Goal: Find contact information: Find contact information

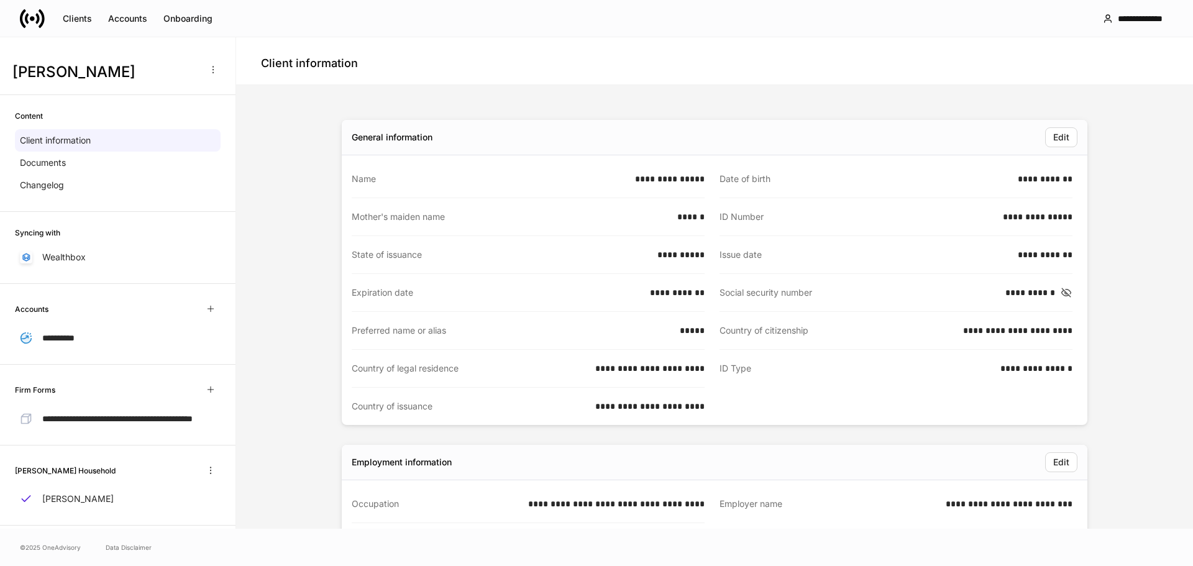
click at [1125, 12] on div "**********" at bounding box center [1140, 18] width 45 height 12
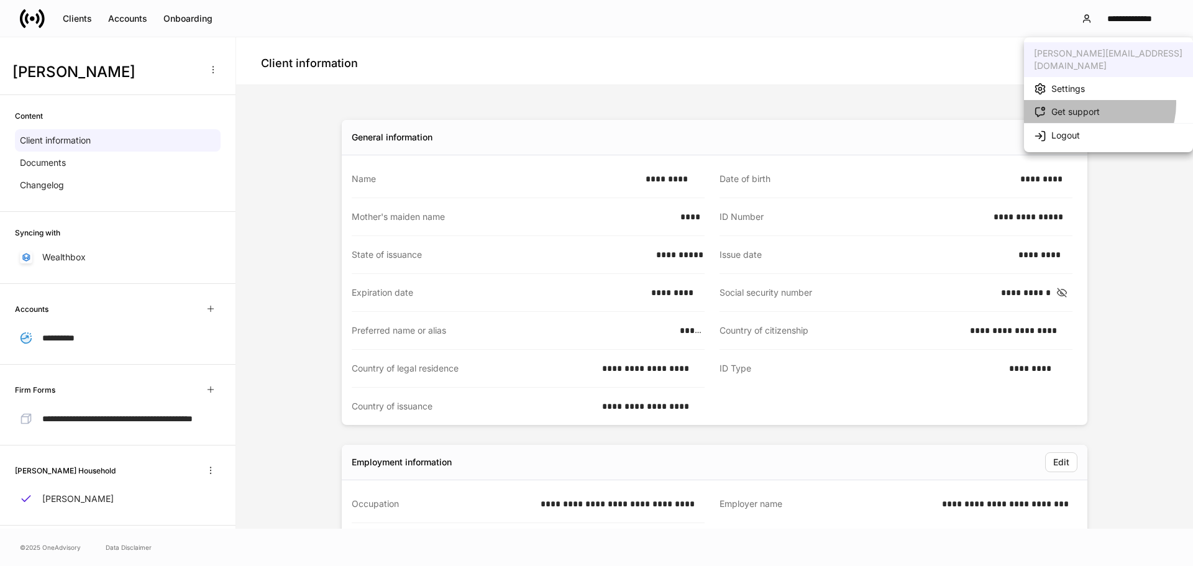
click at [1095, 100] on li "Get support" at bounding box center [1108, 111] width 169 height 23
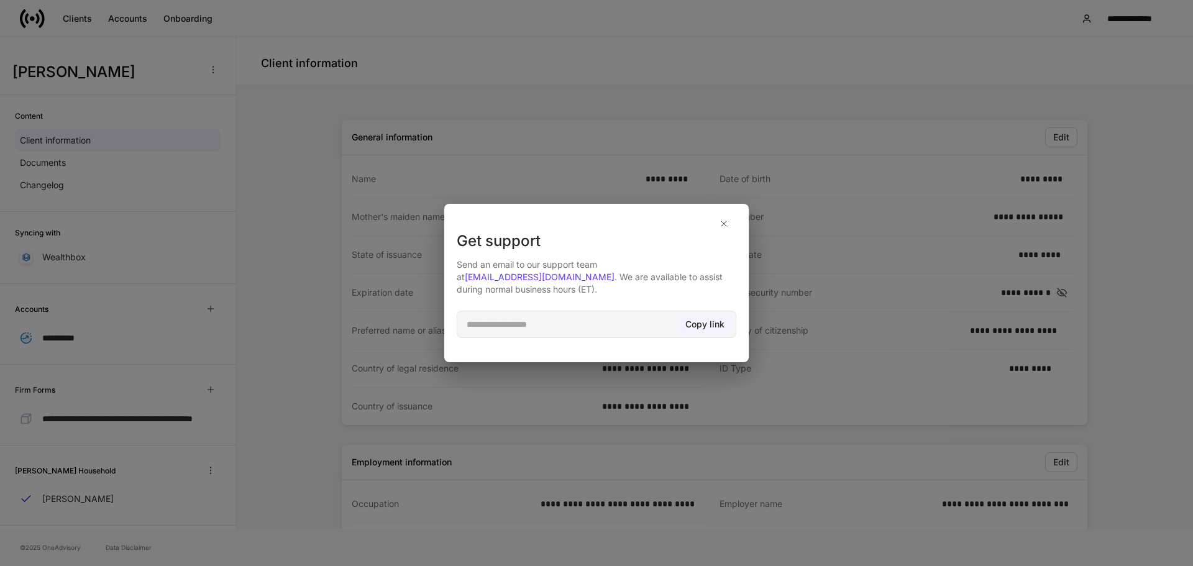
click at [715, 323] on div "Copy link" at bounding box center [704, 324] width 39 height 12
click at [725, 229] on icon "button" at bounding box center [724, 224] width 10 height 10
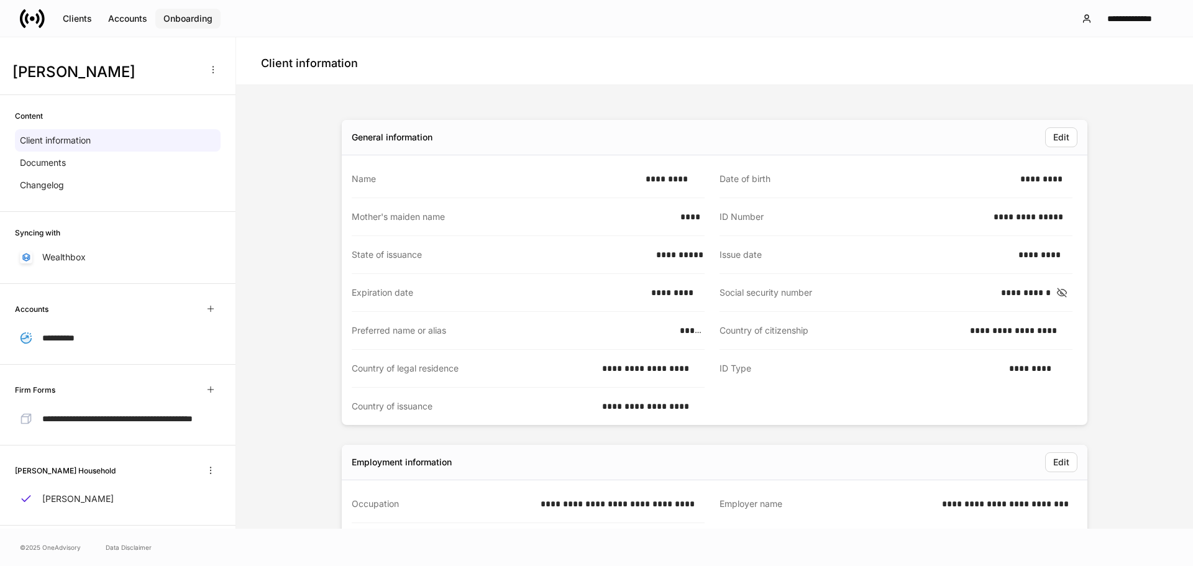
click at [168, 15] on div "Onboarding" at bounding box center [187, 18] width 49 height 12
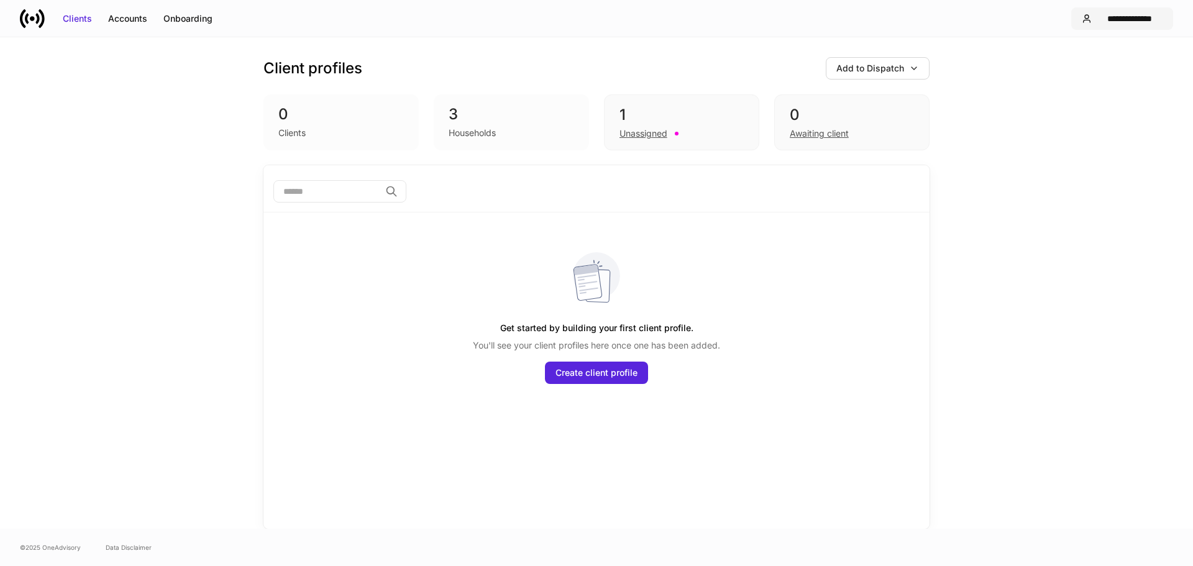
click at [1086, 24] on div "**********" at bounding box center [1122, 18] width 81 height 12
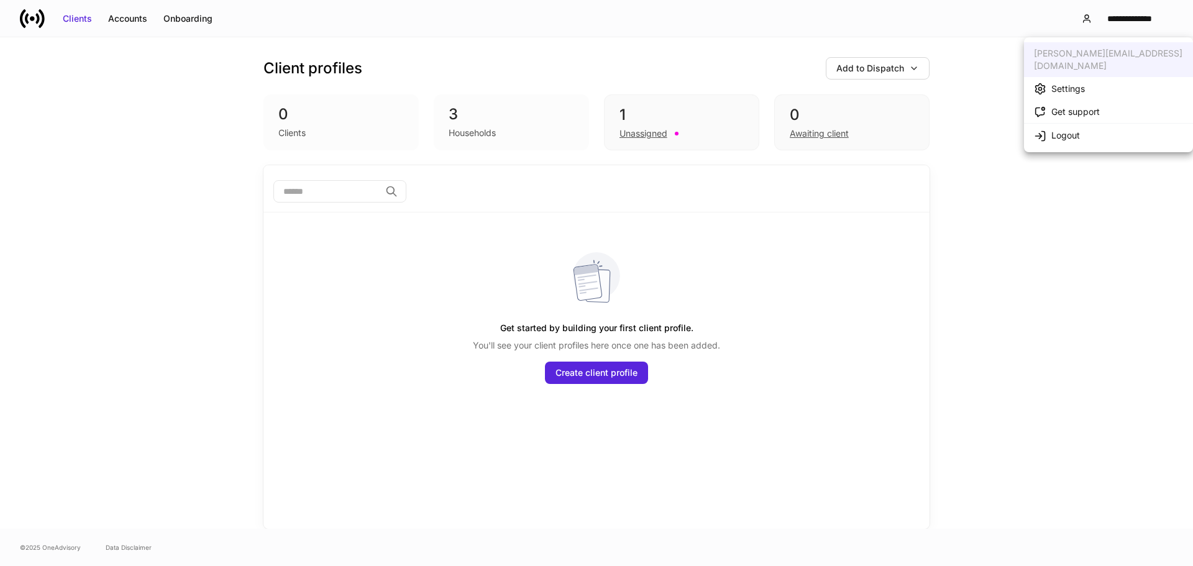
click at [1083, 106] on div "Get support" at bounding box center [1075, 112] width 48 height 12
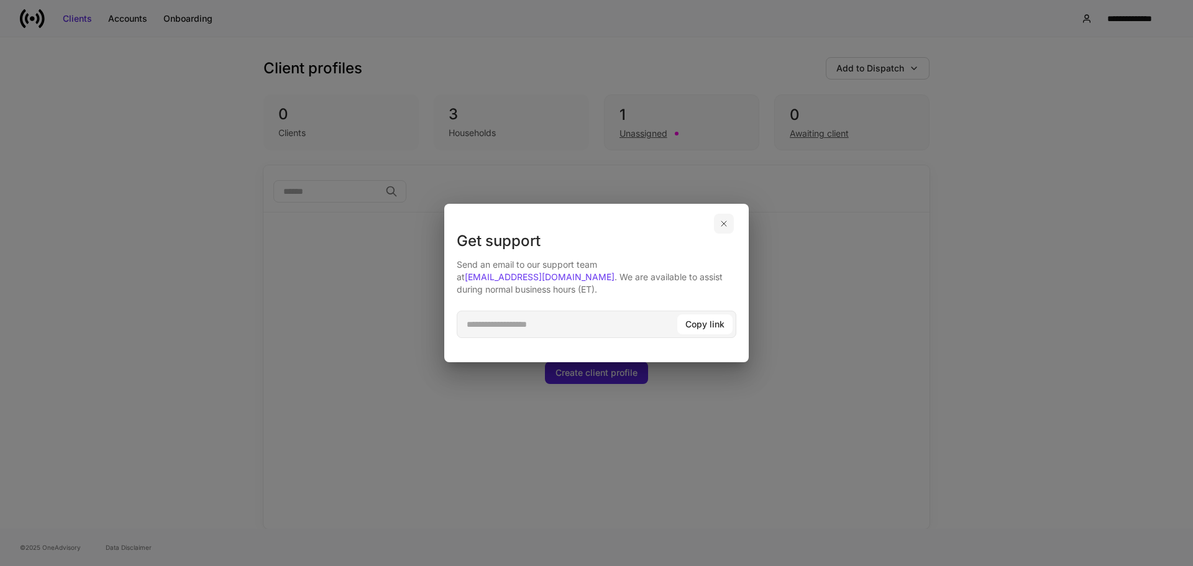
click at [730, 224] on button "button" at bounding box center [724, 224] width 20 height 20
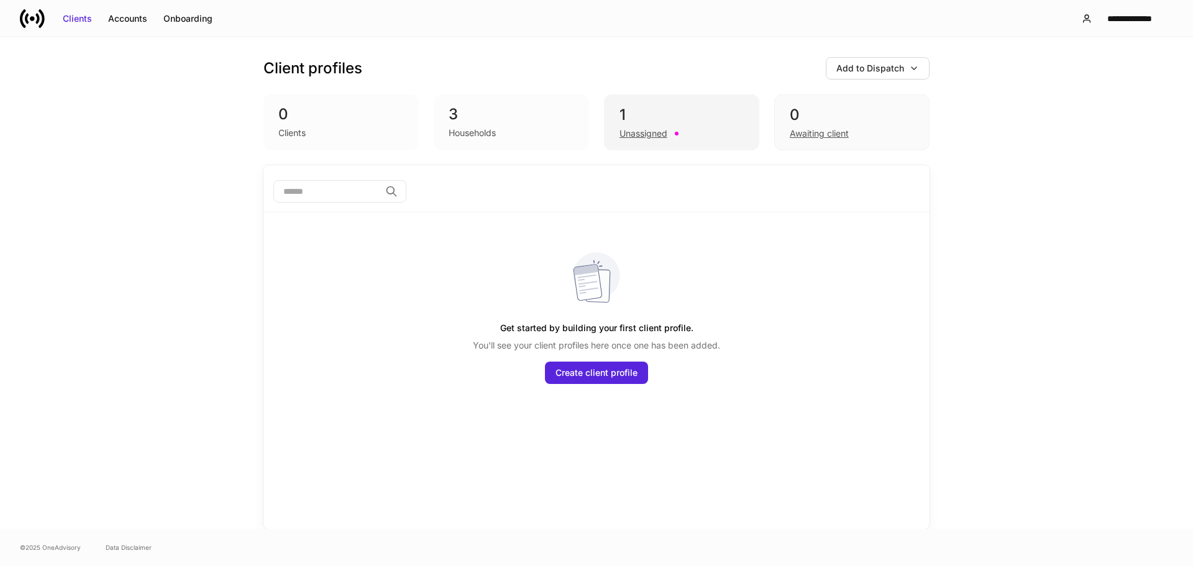
click at [724, 112] on div "1" at bounding box center [681, 115] width 124 height 20
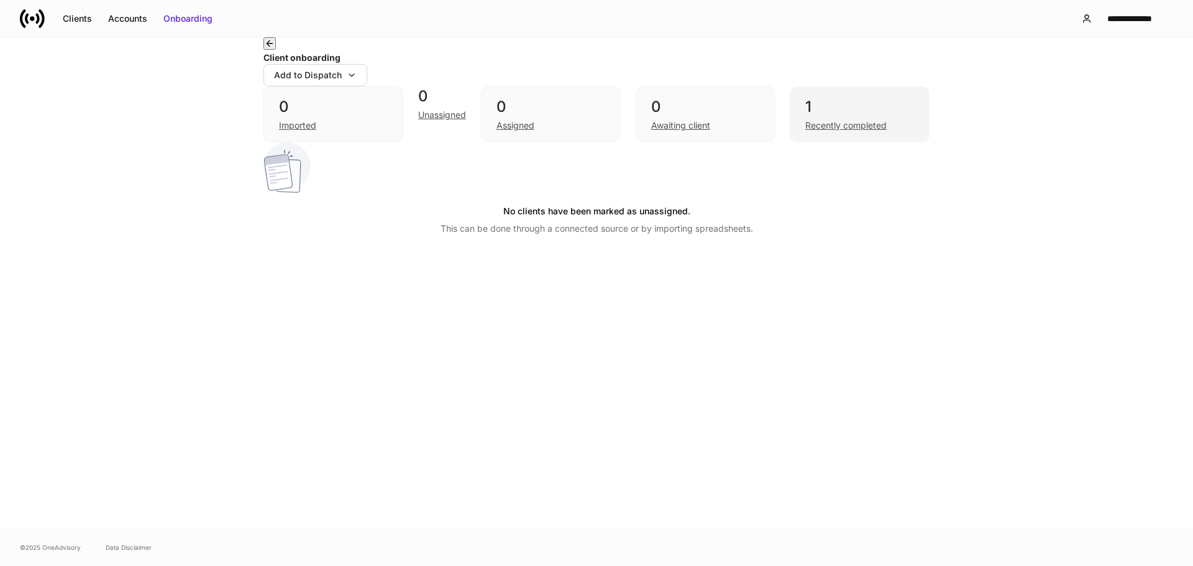
click at [861, 117] on div "1" at bounding box center [859, 107] width 109 height 20
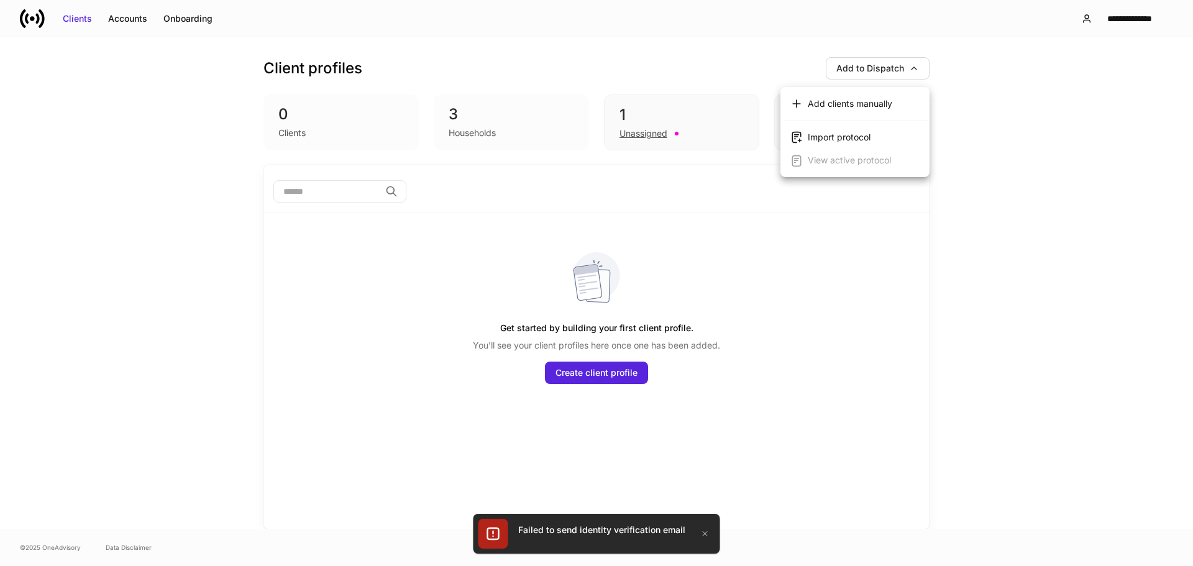
click at [705, 138] on div at bounding box center [596, 283] width 1193 height 566
click at [634, 101] on div "1 Unassigned" at bounding box center [681, 122] width 155 height 56
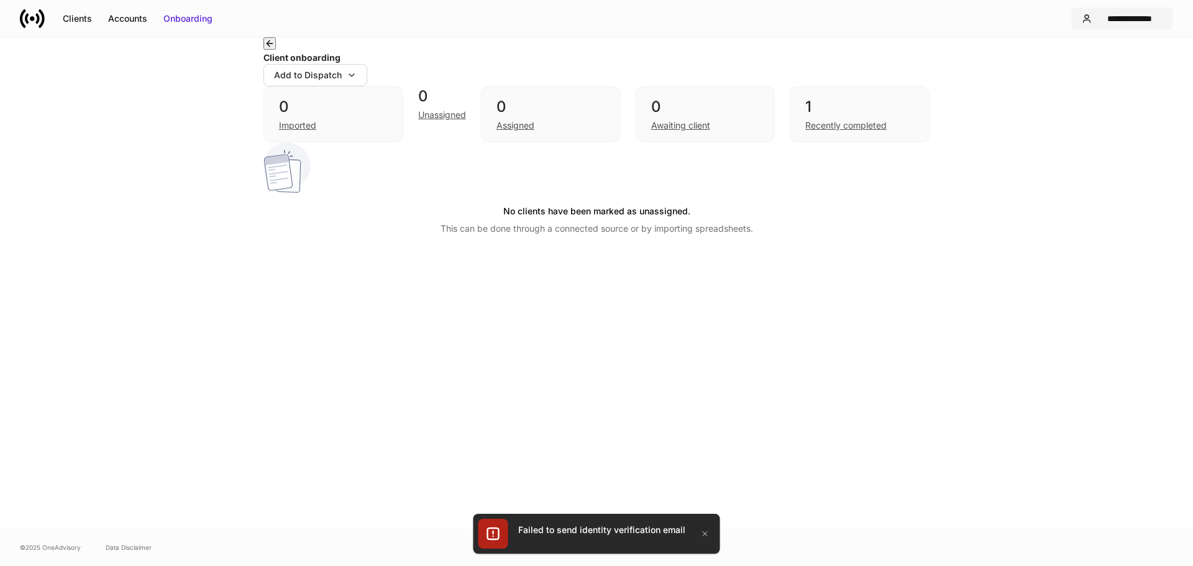
click at [1111, 21] on div "**********" at bounding box center [1129, 18] width 66 height 12
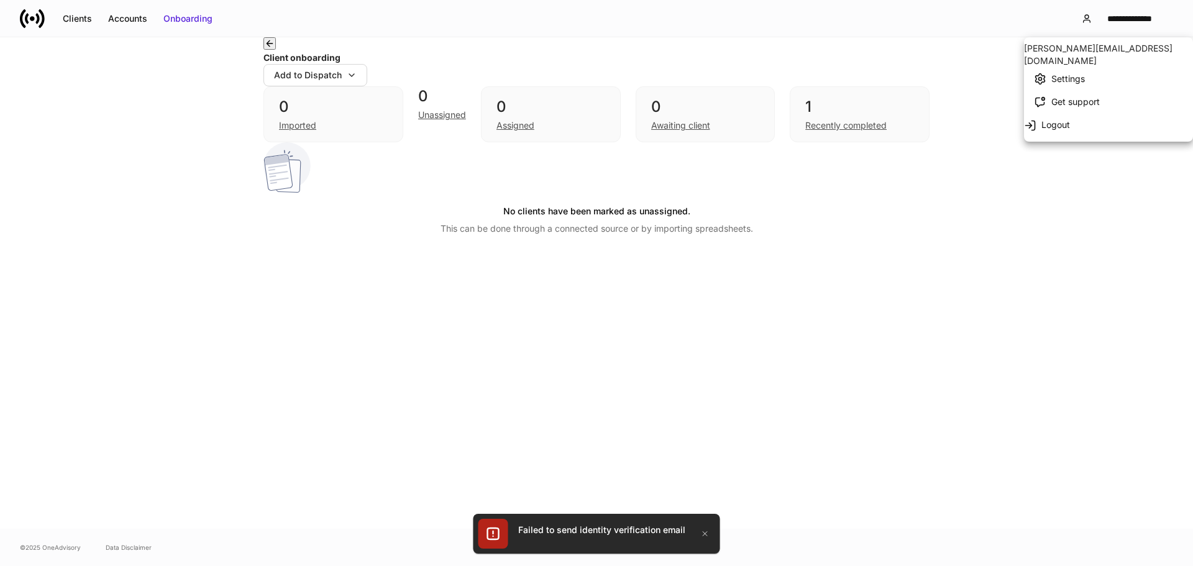
click at [1086, 81] on li "Settings" at bounding box center [1108, 78] width 169 height 23
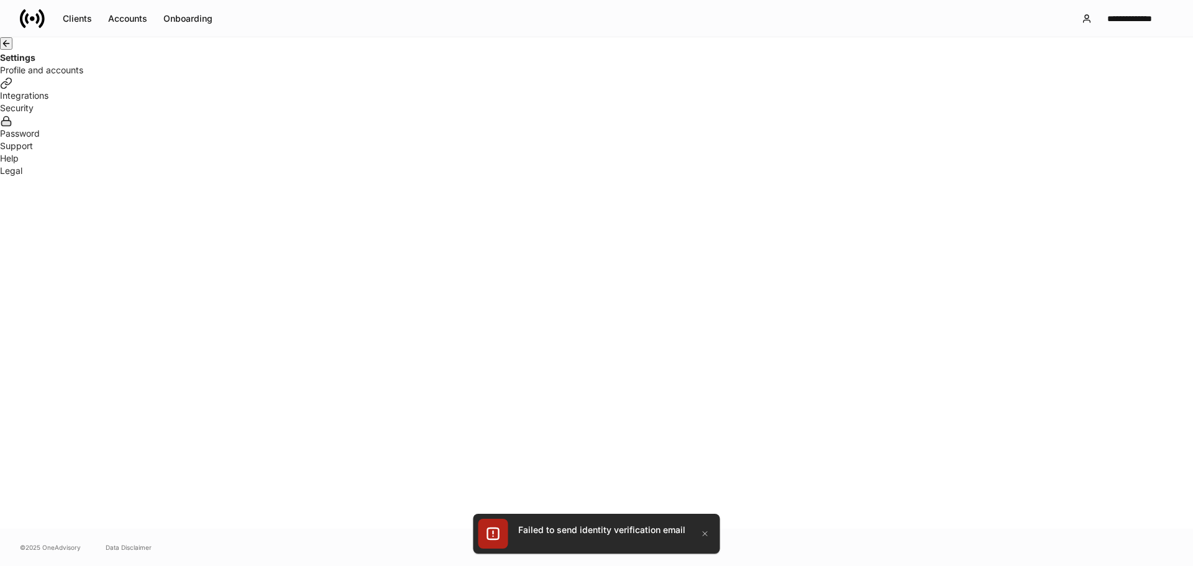
click at [414, 165] on div "Help" at bounding box center [596, 158] width 1193 height 12
drag, startPoint x: 680, startPoint y: 285, endPoint x: 417, endPoint y: 254, distance: 264.5
click at [12, 565] on button "button" at bounding box center [6, 572] width 12 height 12
click at [704, 532] on icon "button" at bounding box center [705, 534] width 10 height 10
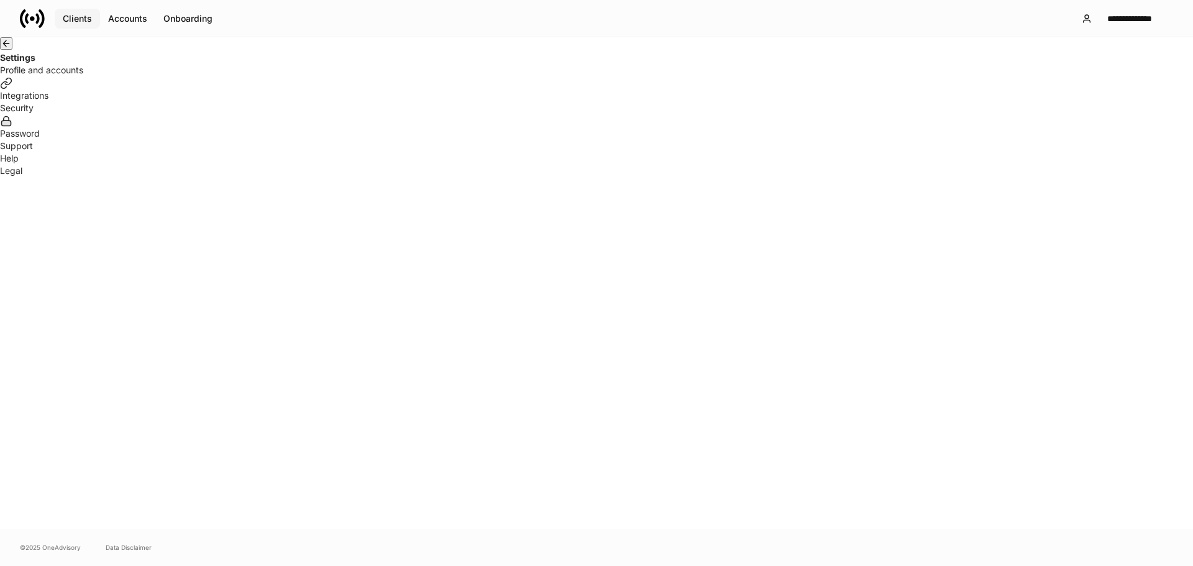
click at [69, 12] on div "Clients" at bounding box center [77, 18] width 29 height 12
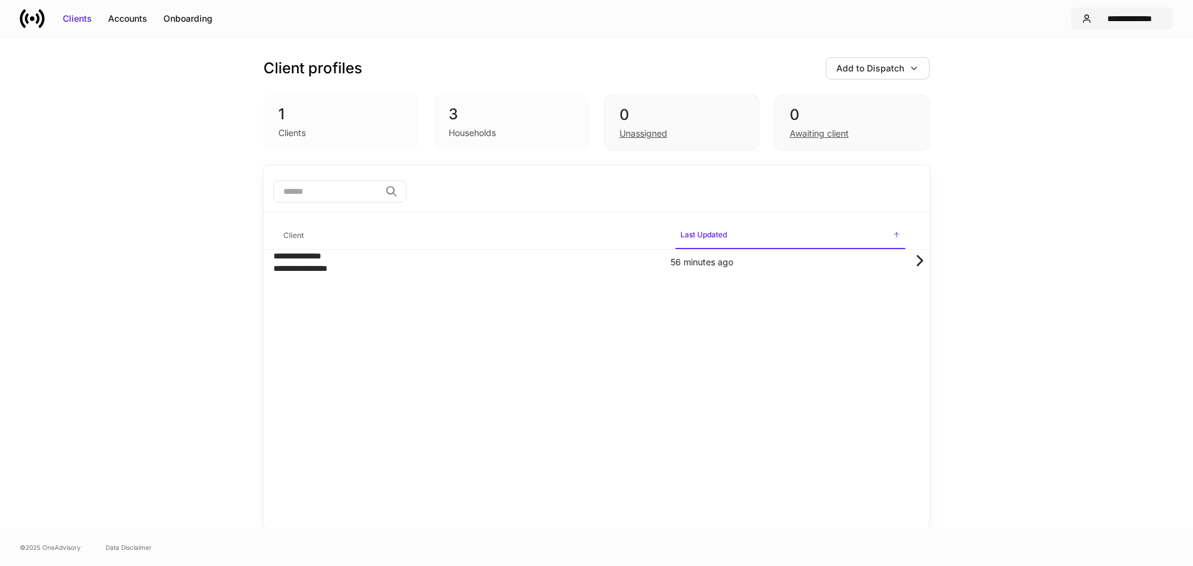
click at [1116, 25] on button "**********" at bounding box center [1122, 18] width 102 height 22
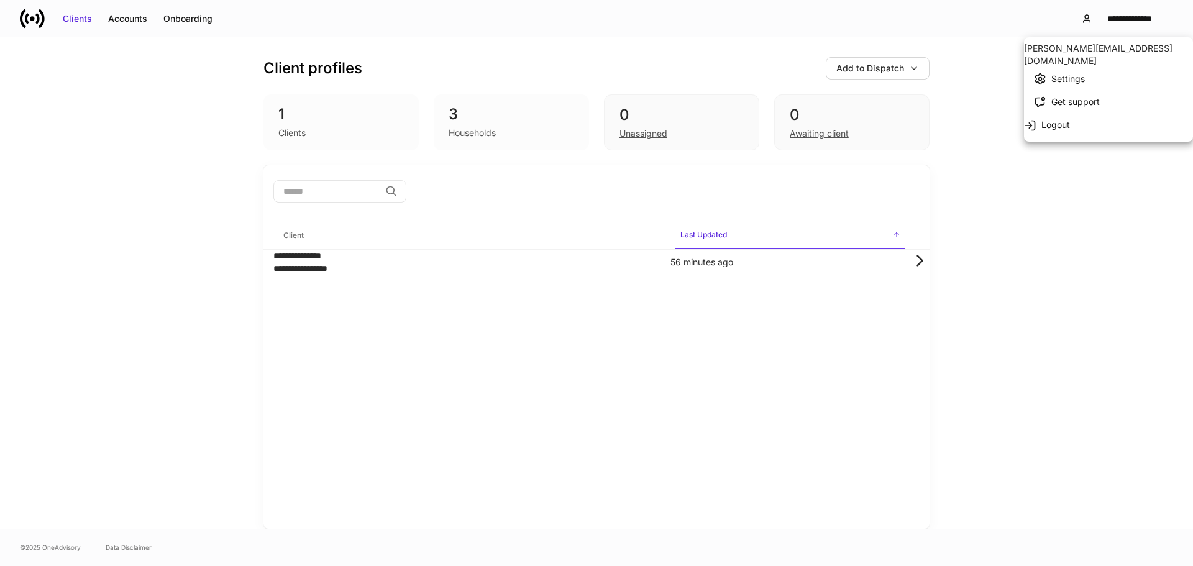
click at [1082, 96] on div "Get support" at bounding box center [1075, 102] width 48 height 12
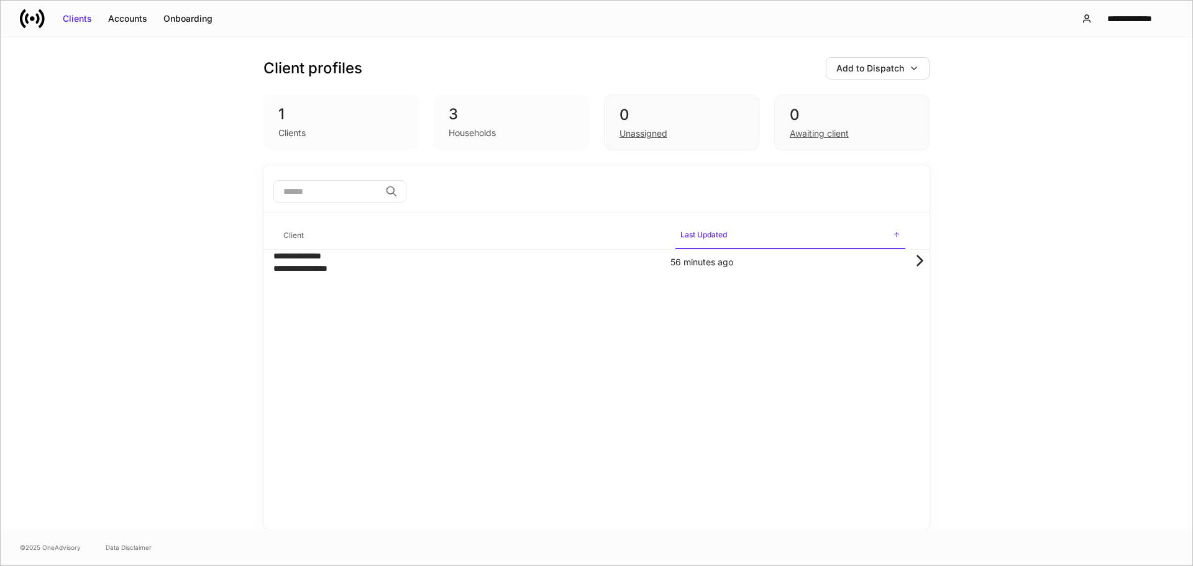
drag, startPoint x: 722, startPoint y: 229, endPoint x: 634, endPoint y: 283, distance: 103.5
drag, startPoint x: 610, startPoint y: 270, endPoint x: 697, endPoint y: 271, distance: 87.0
copy link "support@dispatch.io"
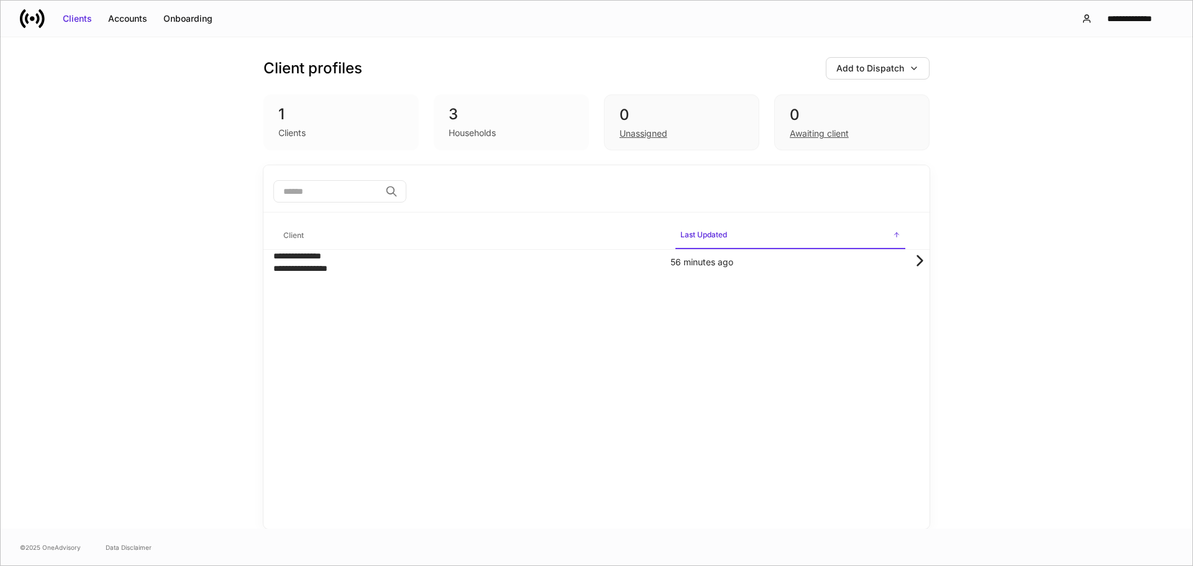
click at [11, 565] on icon "button" at bounding box center [6, 572] width 10 height 10
click at [1122, 20] on div "**********" at bounding box center [1129, 18] width 66 height 12
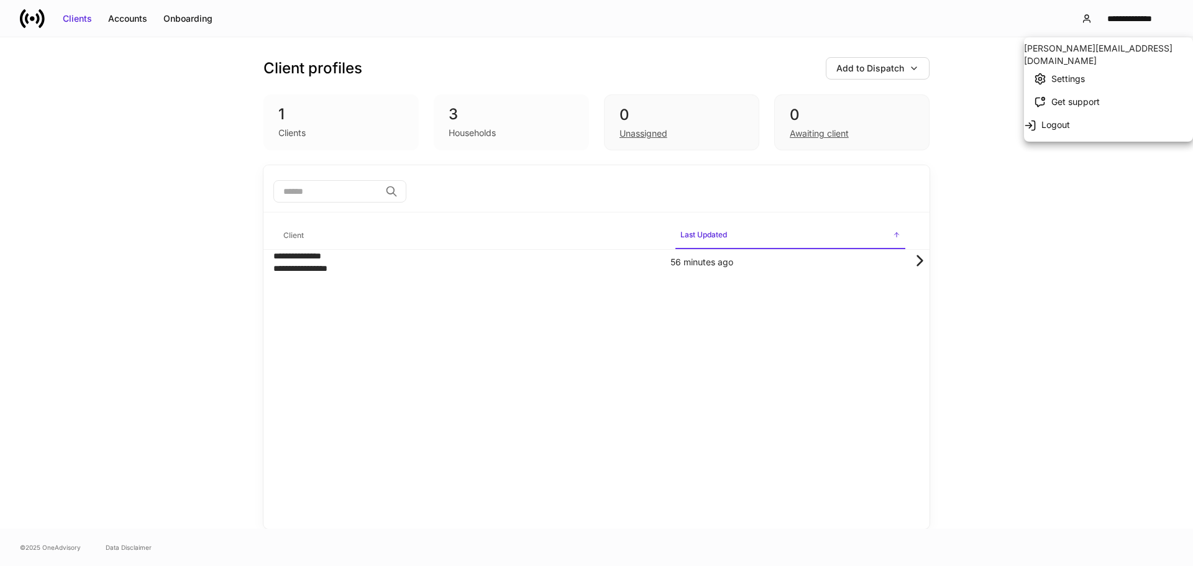
click at [1070, 82] on div "Settings" at bounding box center [1068, 79] width 34 height 12
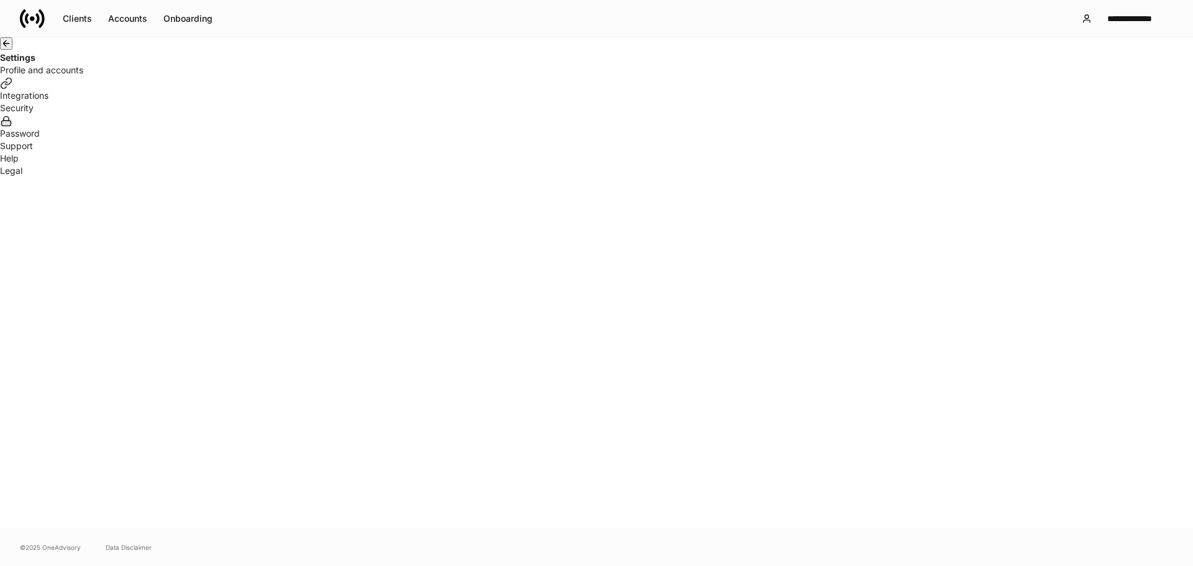
click at [83, 76] on div "Profile and accounts" at bounding box center [41, 70] width 83 height 12
click at [429, 165] on div "Help" at bounding box center [596, 158] width 1193 height 12
click at [12, 565] on button "button" at bounding box center [6, 572] width 12 height 12
click at [498, 177] on div "Legal" at bounding box center [596, 171] width 1193 height 12
